Goal: Information Seeking & Learning: Learn about a topic

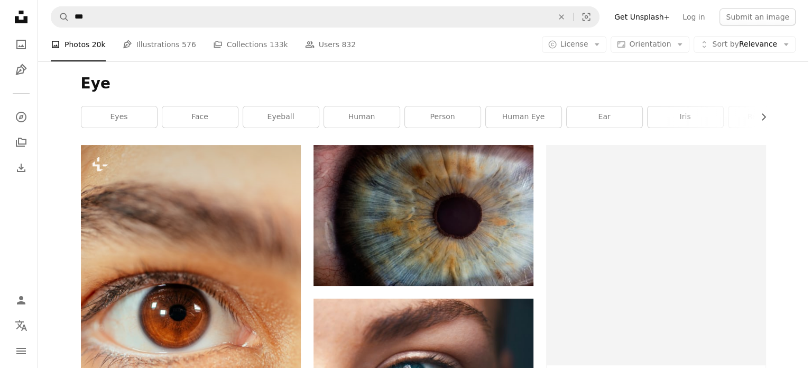
scroll to position [694, 0]
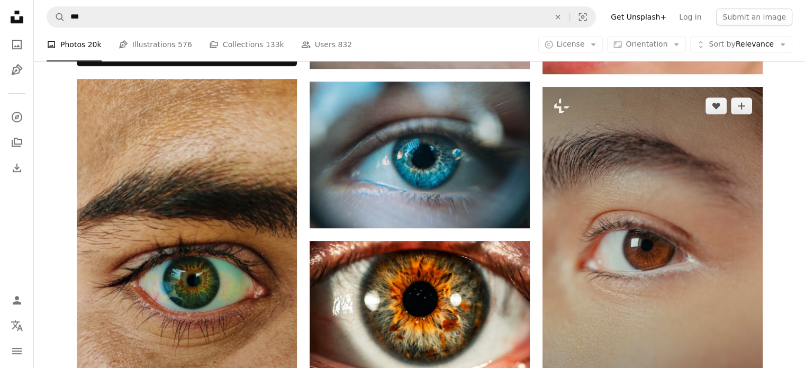
click at [583, 191] on img at bounding box center [652, 252] width 220 height 330
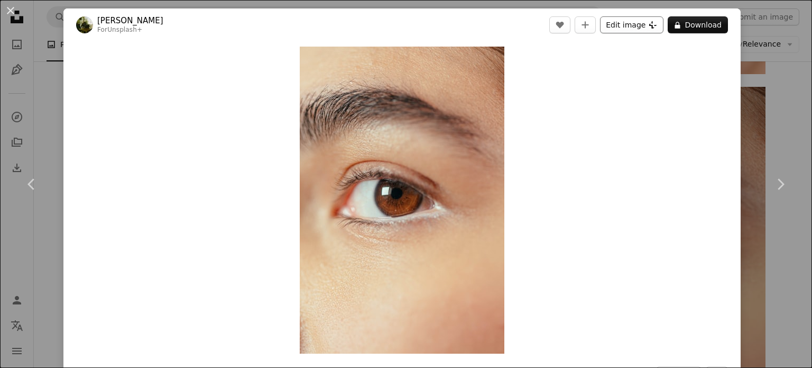
click at [631, 21] on button "Edit image Plus sign for Unsplash+" at bounding box center [631, 24] width 63 height 17
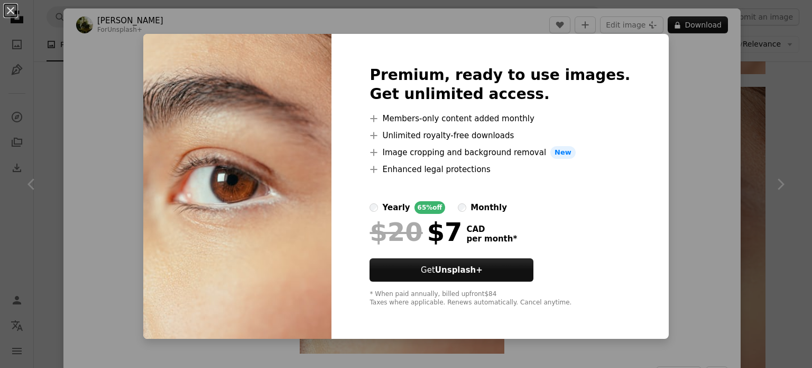
click at [724, 132] on div "An X shape Premium, ready to use images. Get unlimited access. A plus sign Memb…" at bounding box center [406, 184] width 812 height 368
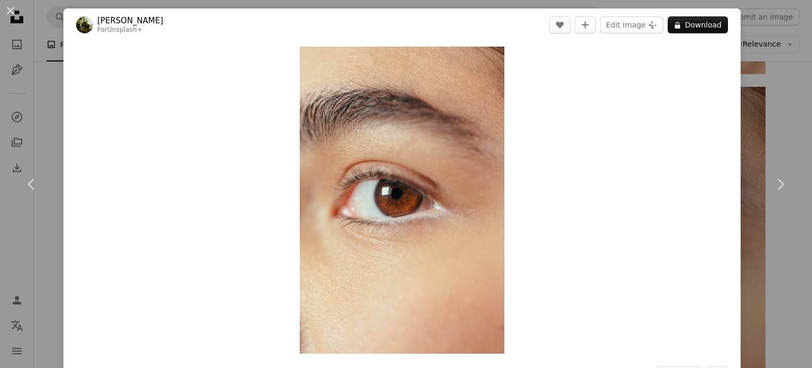
click at [766, 124] on div "An X shape Chevron left Chevron right [PERSON_NAME] For Unsplash+ A heart A plu…" at bounding box center [406, 184] width 812 height 368
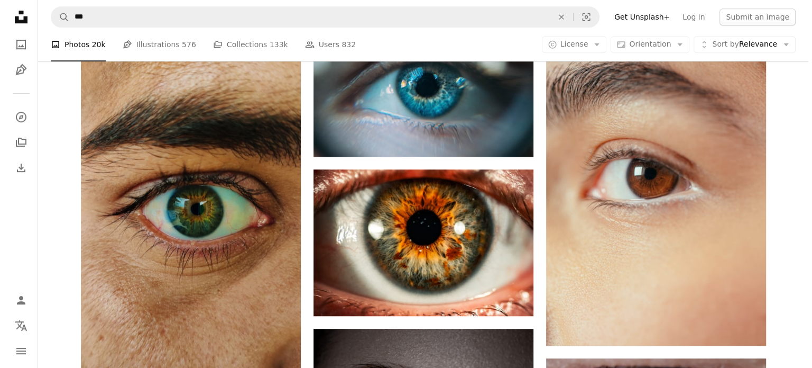
scroll to position [708, 0]
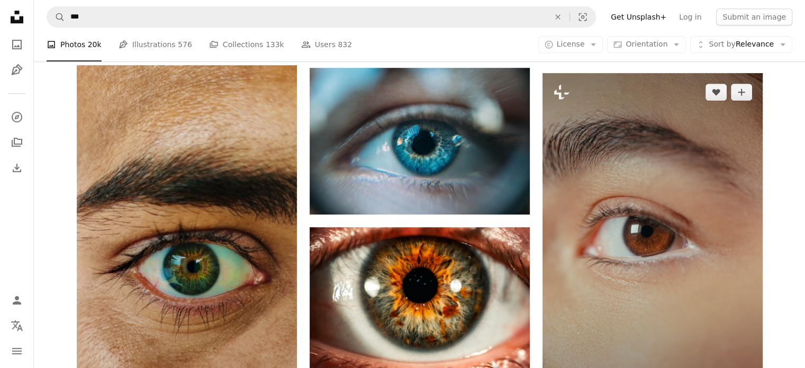
click at [696, 226] on img at bounding box center [652, 238] width 220 height 330
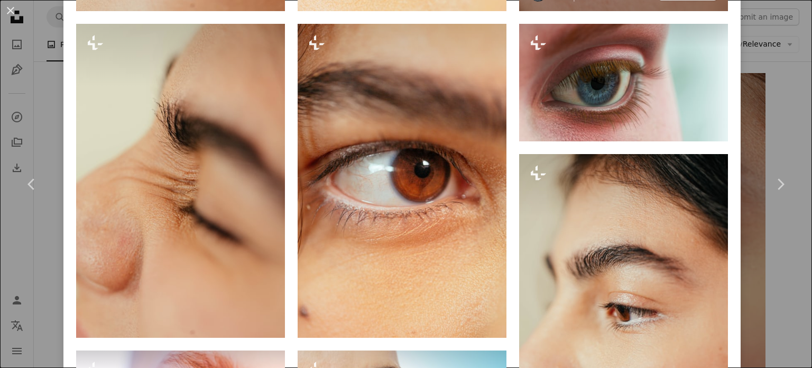
scroll to position [1064, 0]
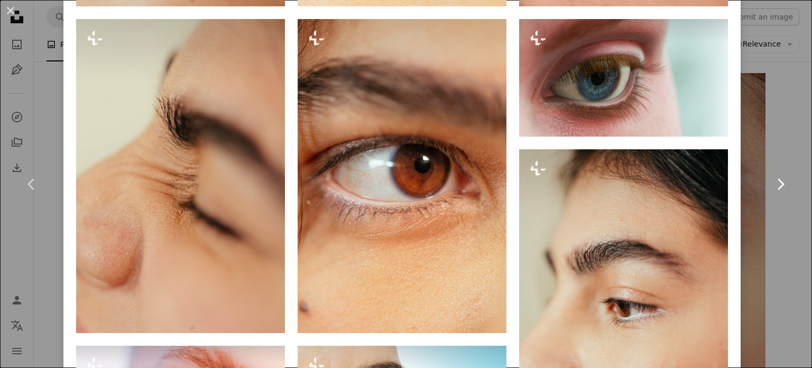
click at [774, 163] on link "Chevron right" at bounding box center [780, 184] width 63 height 102
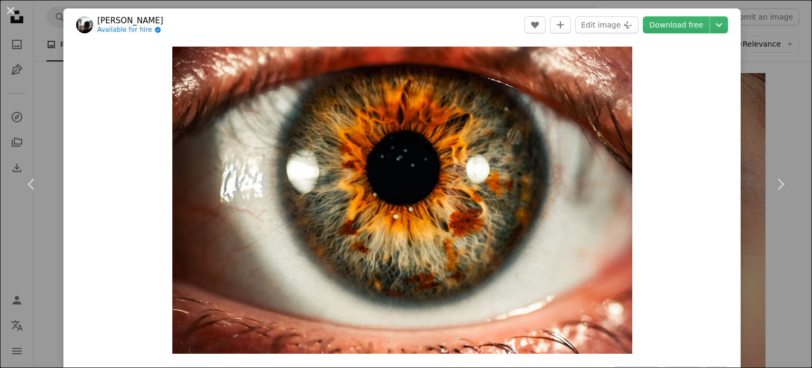
click at [49, 85] on div "An X shape Chevron left Chevron right [PERSON_NAME] Available for hire A checkm…" at bounding box center [406, 184] width 812 height 368
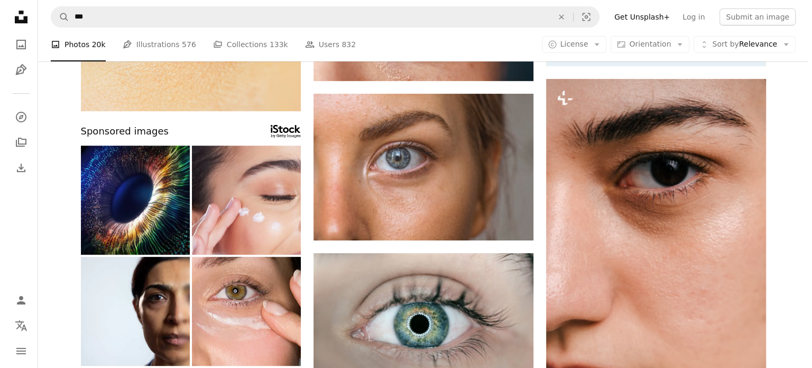
scroll to position [367, 0]
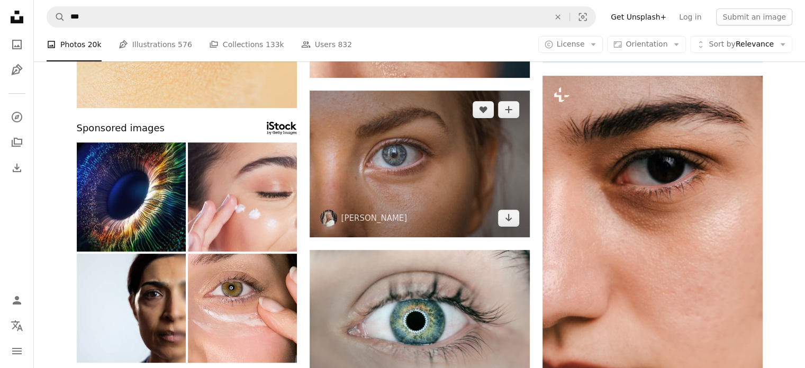
click at [394, 182] on img at bounding box center [419, 163] width 220 height 147
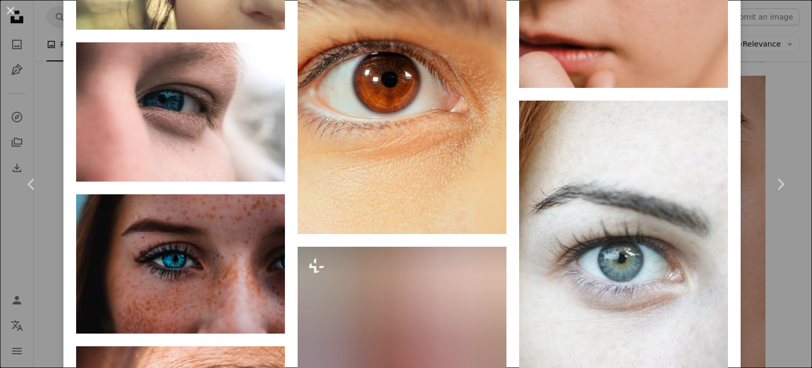
scroll to position [5931, 0]
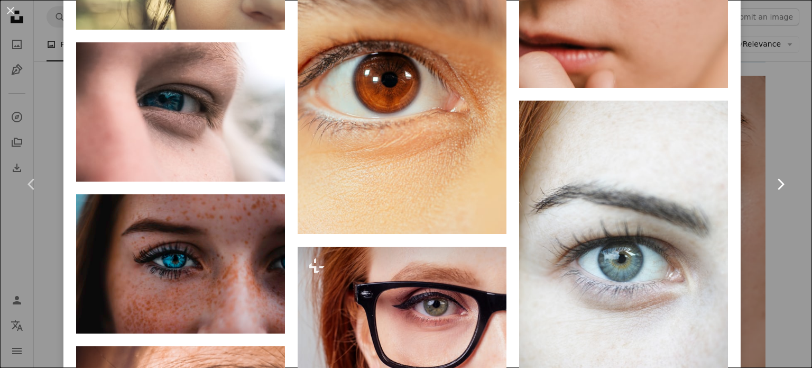
click at [768, 218] on link "Chevron right" at bounding box center [780, 184] width 63 height 102
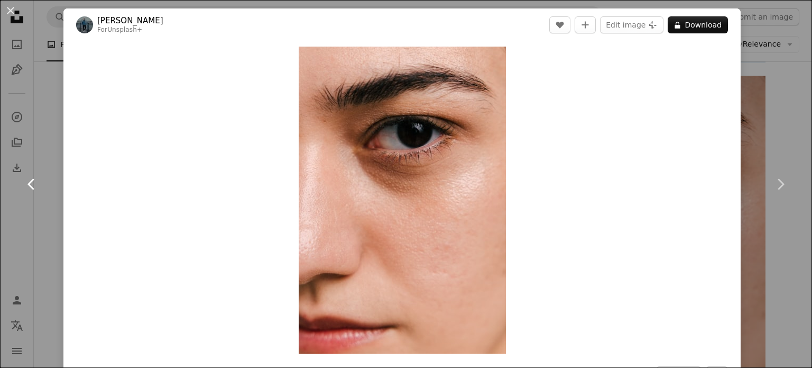
click at [44, 141] on link "Chevron left" at bounding box center [31, 184] width 63 height 102
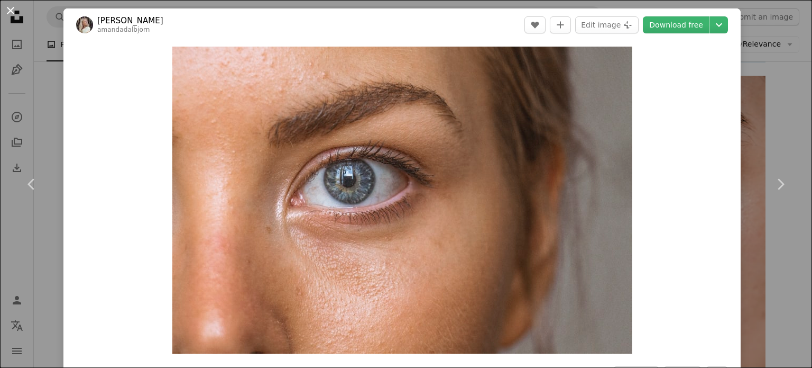
click at [15, 10] on button "An X shape" at bounding box center [10, 10] width 13 height 13
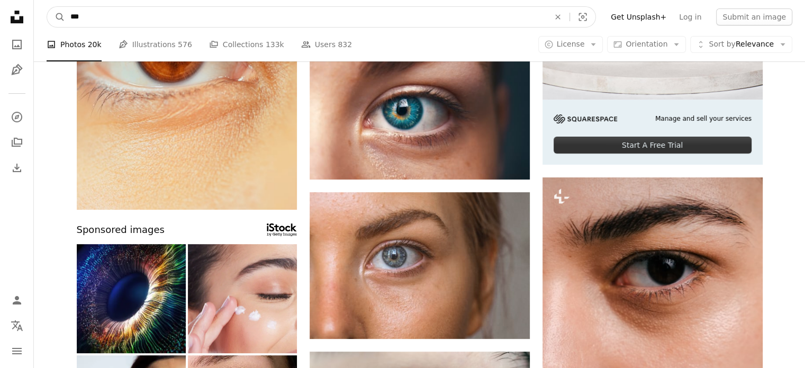
drag, startPoint x: 134, startPoint y: 22, endPoint x: 28, endPoint y: -7, distance: 110.6
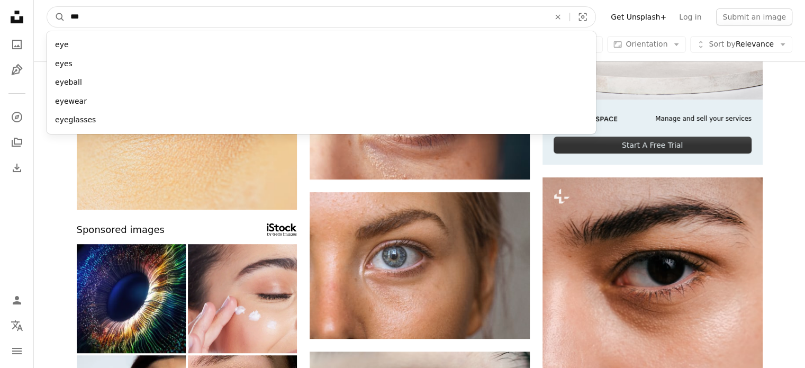
scroll to position [251, 0]
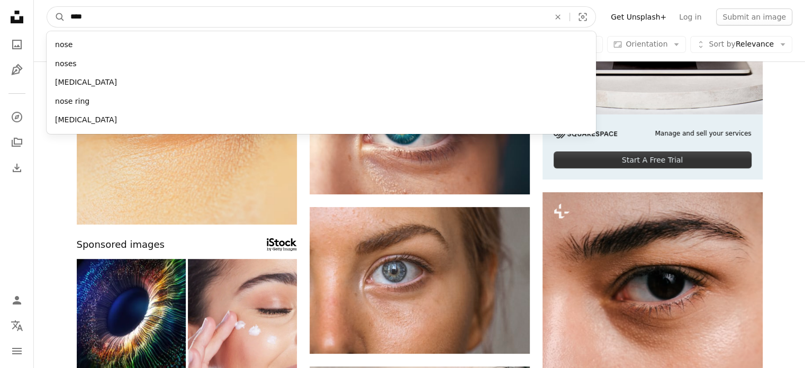
type input "****"
click at [47, 7] on button "A magnifying glass" at bounding box center [56, 17] width 18 height 20
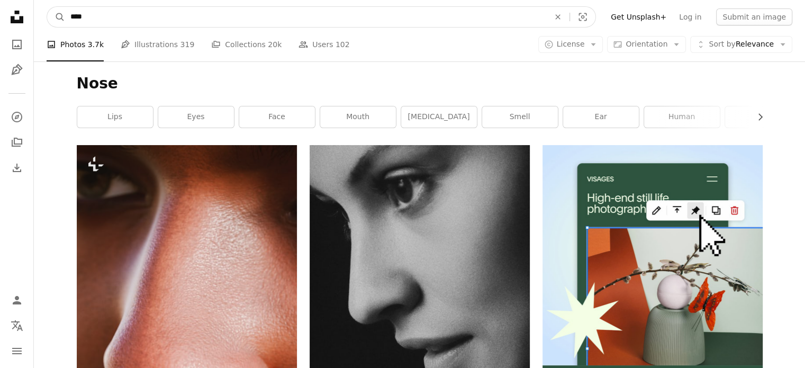
click at [161, 12] on input "****" at bounding box center [305, 17] width 481 height 20
type input "**********"
click at [47, 7] on button "A magnifying glass" at bounding box center [56, 17] width 18 height 20
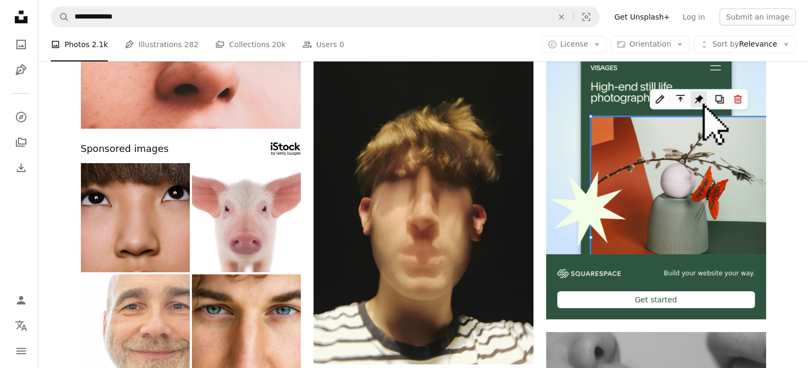
scroll to position [187, 0]
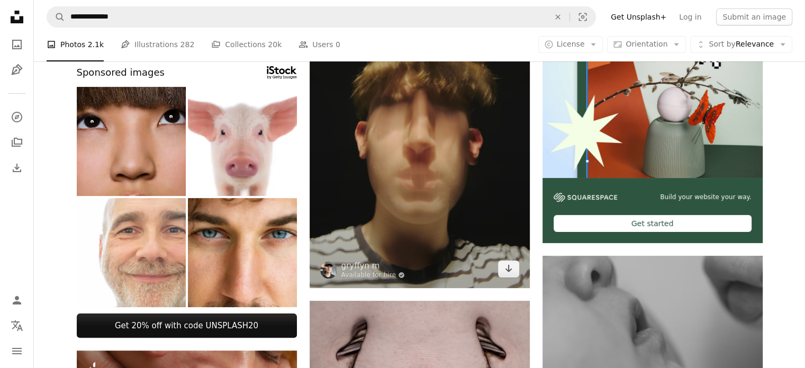
click at [444, 136] on img at bounding box center [419, 123] width 220 height 330
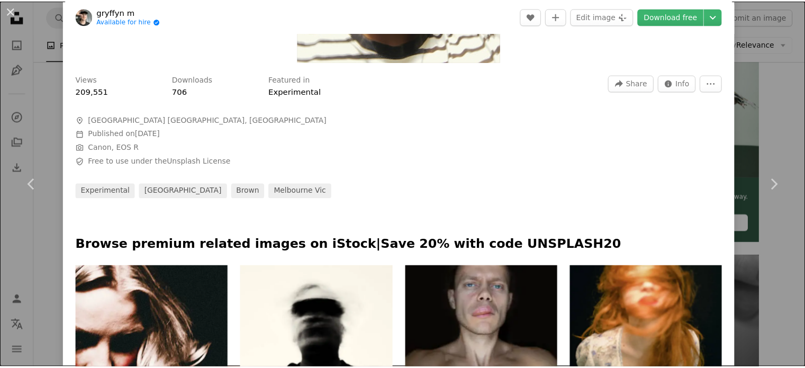
scroll to position [292, 0]
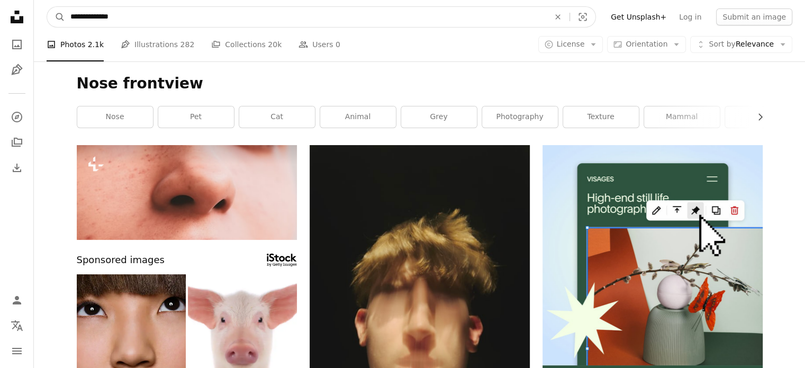
drag, startPoint x: 143, startPoint y: 12, endPoint x: 90, endPoint y: 8, distance: 53.1
click at [90, 8] on input "**********" at bounding box center [305, 17] width 481 height 20
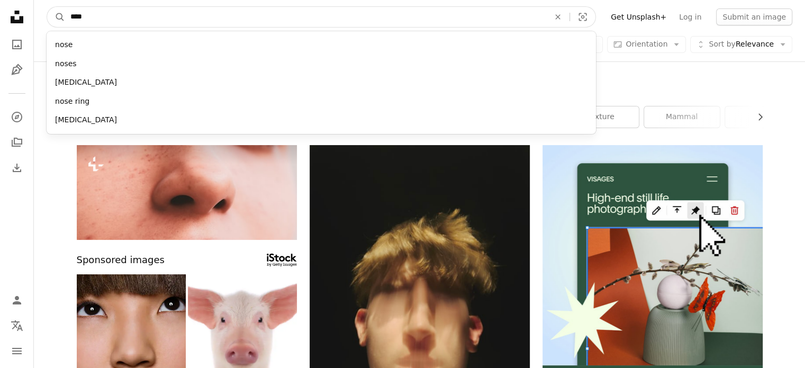
type input "****"
click at [47, 7] on button "A magnifying glass" at bounding box center [56, 17] width 18 height 20
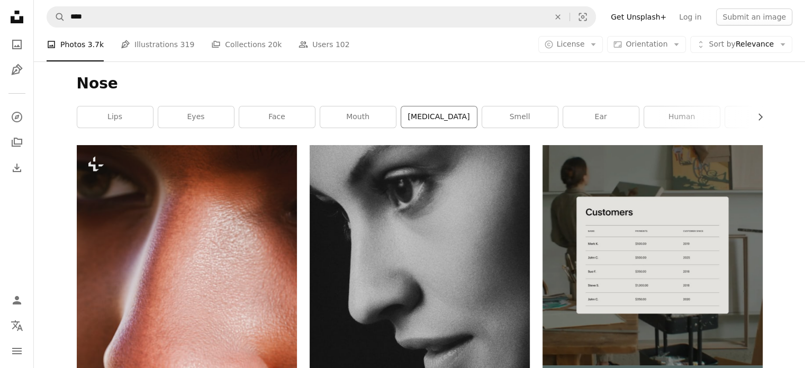
click at [439, 118] on link "[MEDICAL_DATA]" at bounding box center [439, 116] width 76 height 21
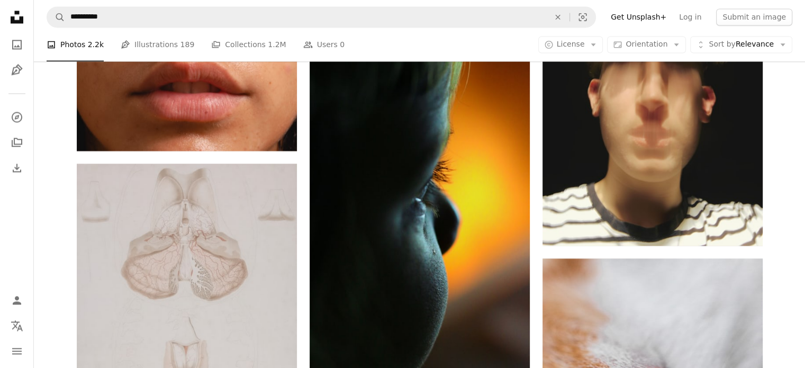
scroll to position [1802, 0]
